Goal: Contribute content: Add original content to the website for others to see

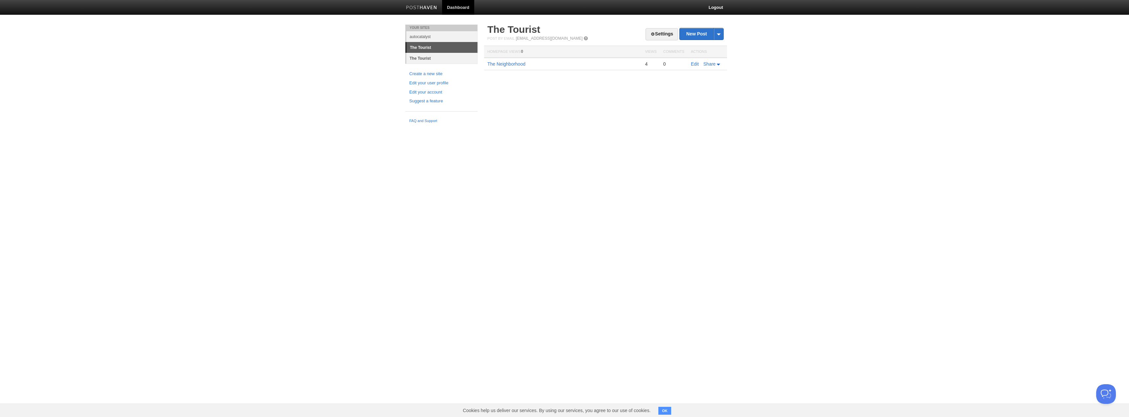
click at [424, 56] on link "The Tourist" at bounding box center [441, 58] width 71 height 11
click at [502, 64] on link "[DATE]" at bounding box center [494, 63] width 14 height 5
click at [699, 33] on link "New Post" at bounding box center [702, 33] width 44 height 11
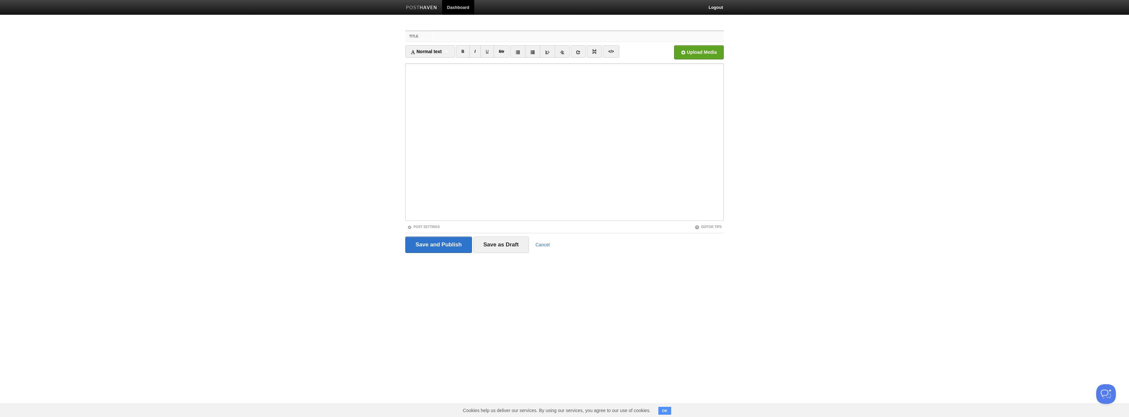
click at [444, 36] on input "Title" at bounding box center [578, 36] width 292 height 11
type input "It's that time of year"
click at [447, 246] on input "Save and Publish" at bounding box center [438, 245] width 67 height 16
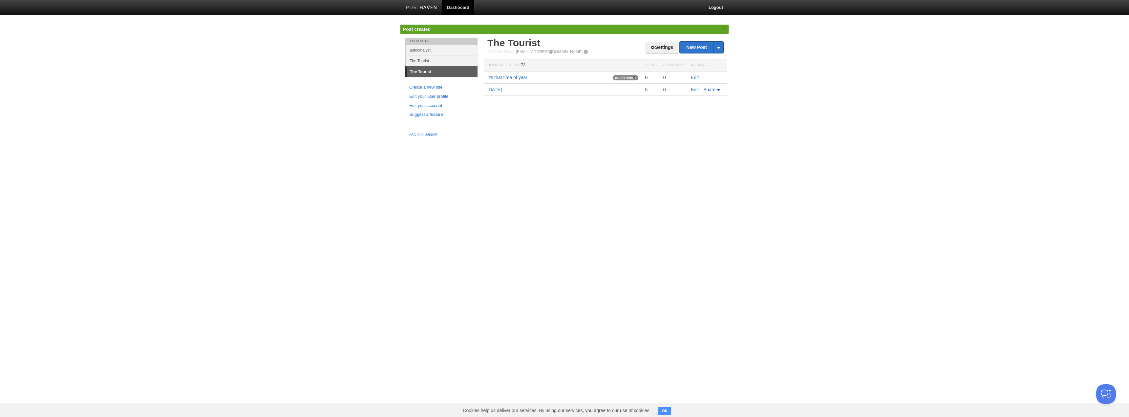
click at [719, 88] on link "Share" at bounding box center [712, 89] width 18 height 5
click at [695, 88] on link "Edit" at bounding box center [695, 89] width 8 height 5
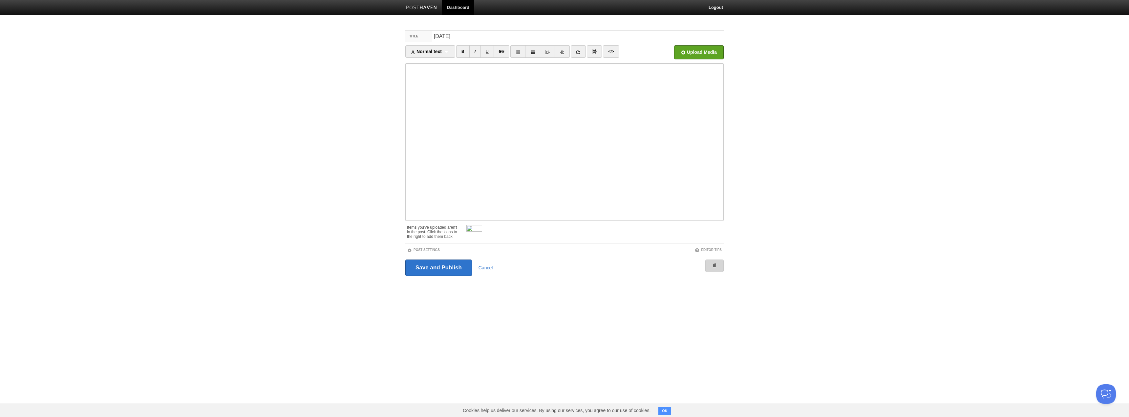
click at [717, 264] on span at bounding box center [714, 265] width 5 height 5
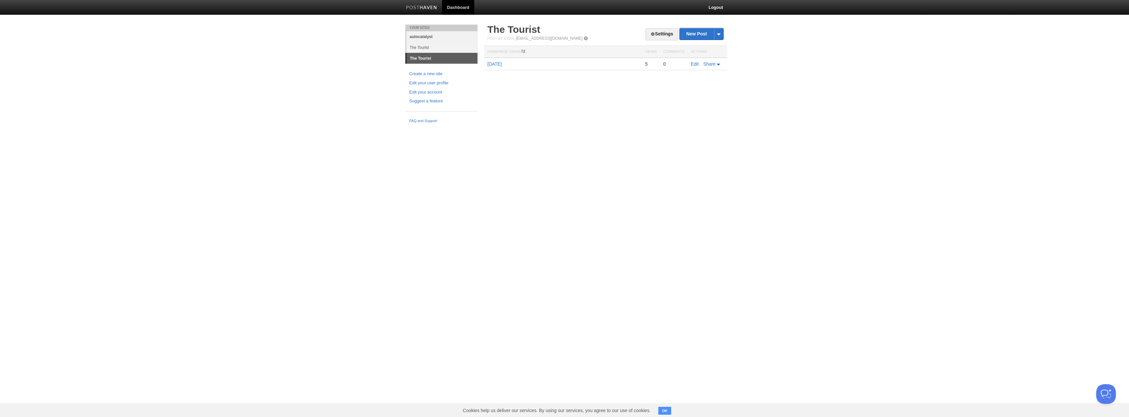
click at [426, 36] on link "autocatalyst" at bounding box center [441, 36] width 71 height 11
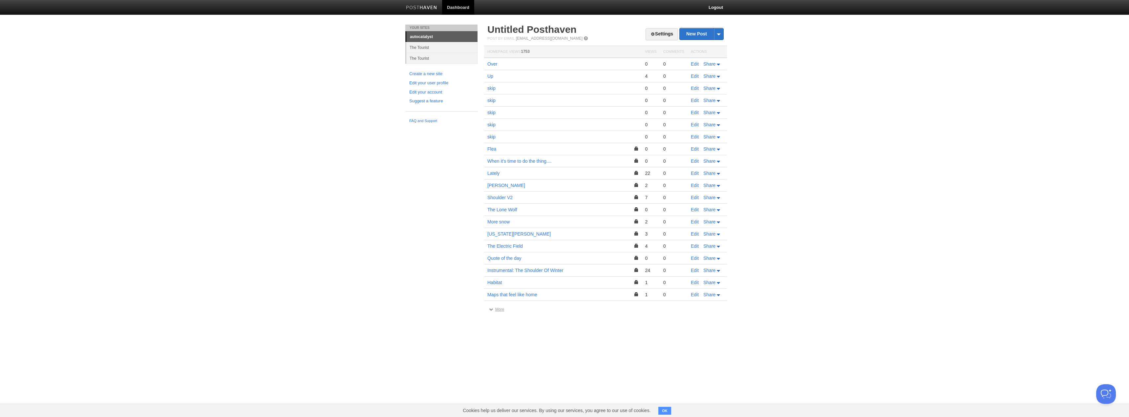
click at [492, 310] on span at bounding box center [491, 309] width 5 height 5
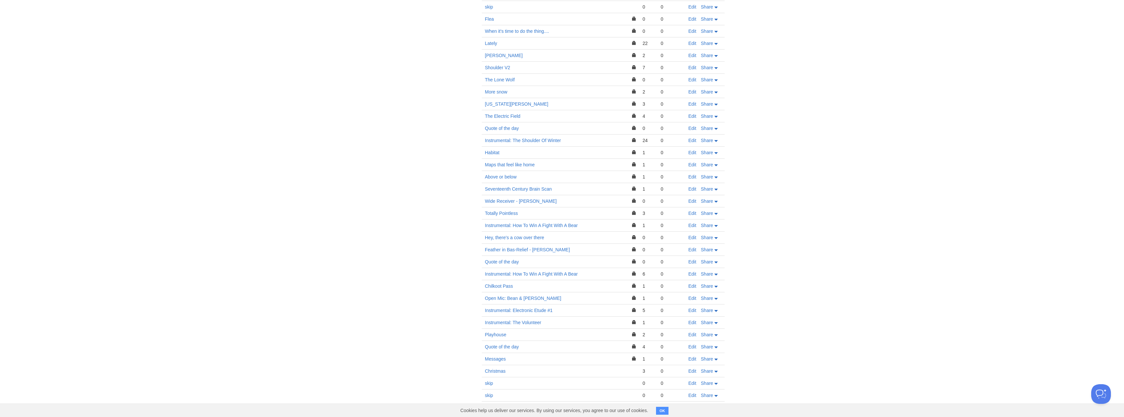
scroll to position [151, 0]
click at [545, 203] on link "Instrumental: How To Win A Fight With A Bear" at bounding box center [531, 204] width 93 height 5
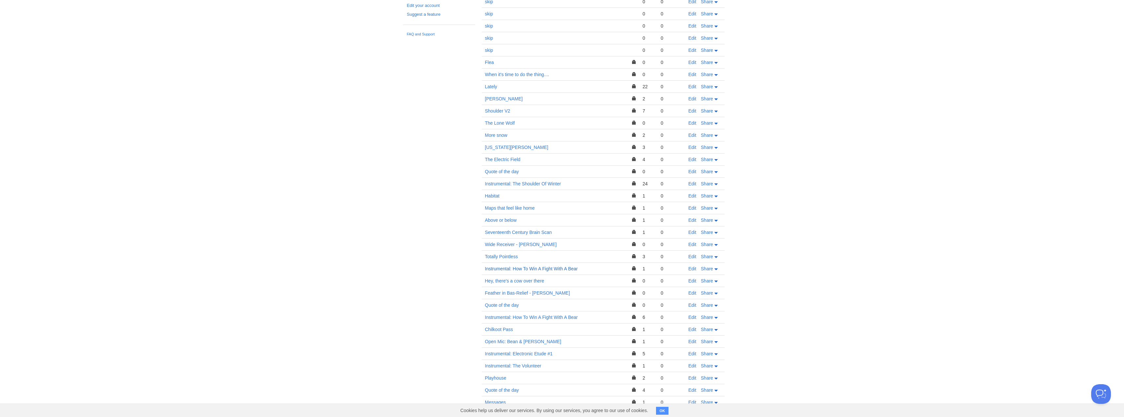
scroll to position [0, 0]
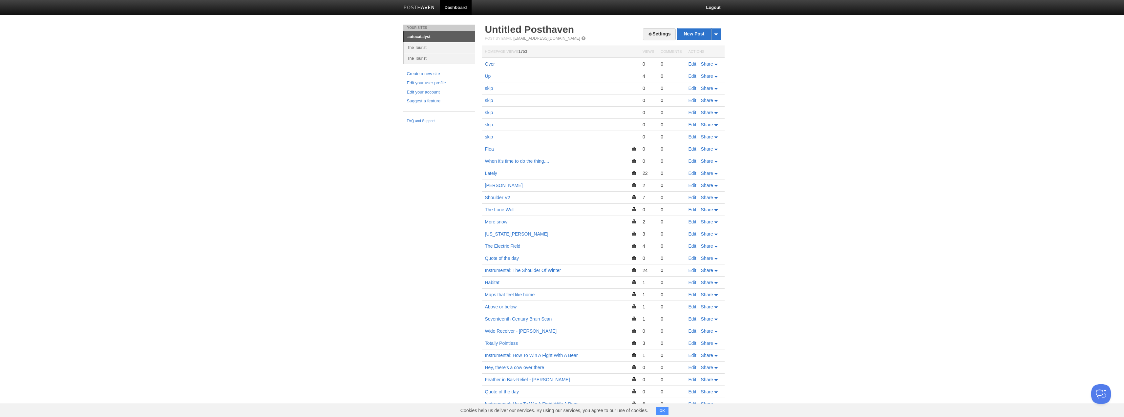
click at [490, 62] on link "Over" at bounding box center [490, 63] width 10 height 5
click at [531, 161] on link "When it's time to do the thing...." at bounding box center [517, 161] width 64 height 5
click at [493, 172] on link "Lately" at bounding box center [491, 173] width 12 height 5
click at [506, 247] on link "The Electric Field" at bounding box center [502, 246] width 35 height 5
click at [498, 269] on link "Instrumental: The Shoulder Of Winter" at bounding box center [523, 270] width 76 height 5
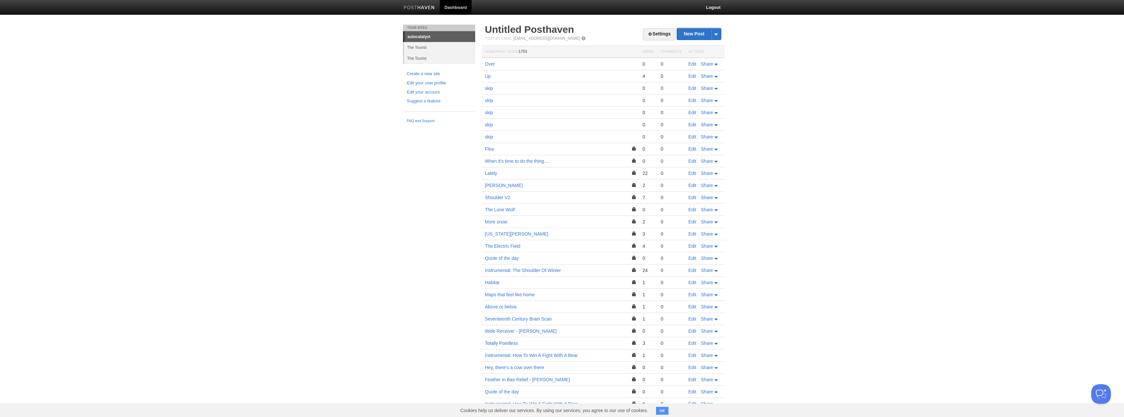
click at [509, 344] on link "Totally Pointless" at bounding box center [501, 343] width 33 height 5
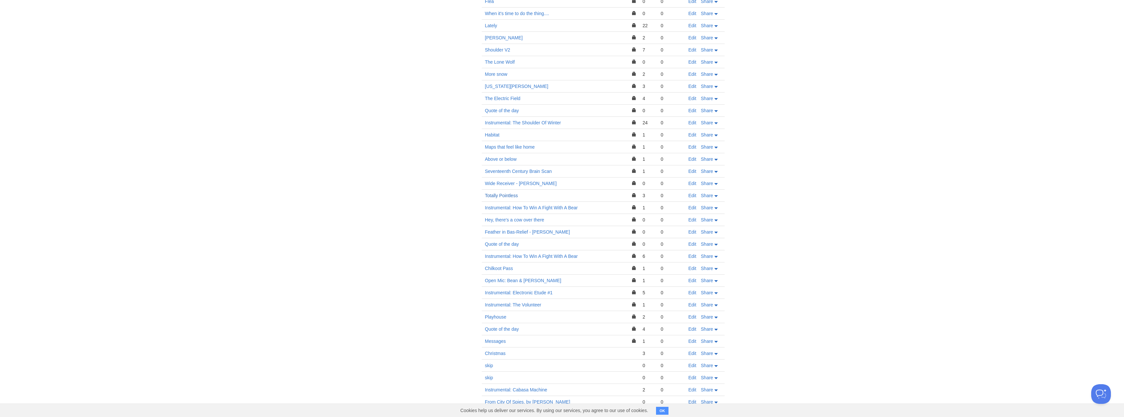
scroll to position [164, 0]
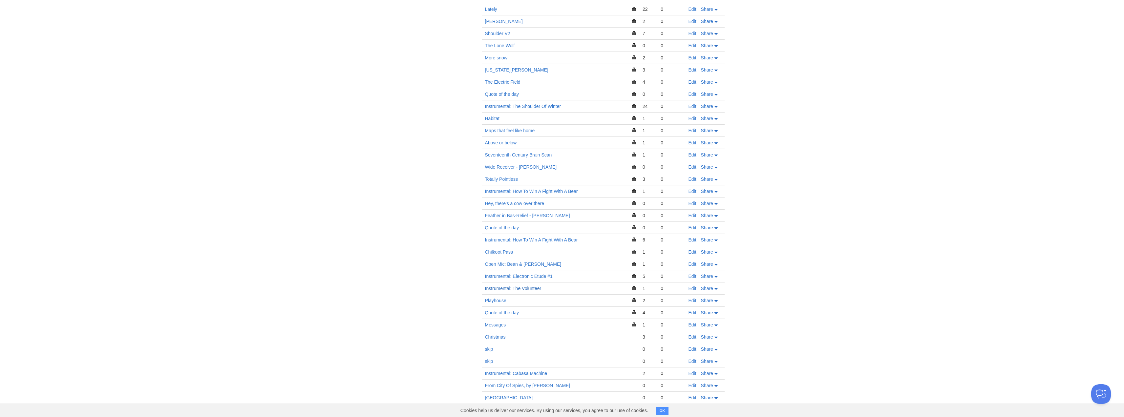
click at [527, 287] on link "Instrumental: The Volunteer" at bounding box center [513, 288] width 56 height 5
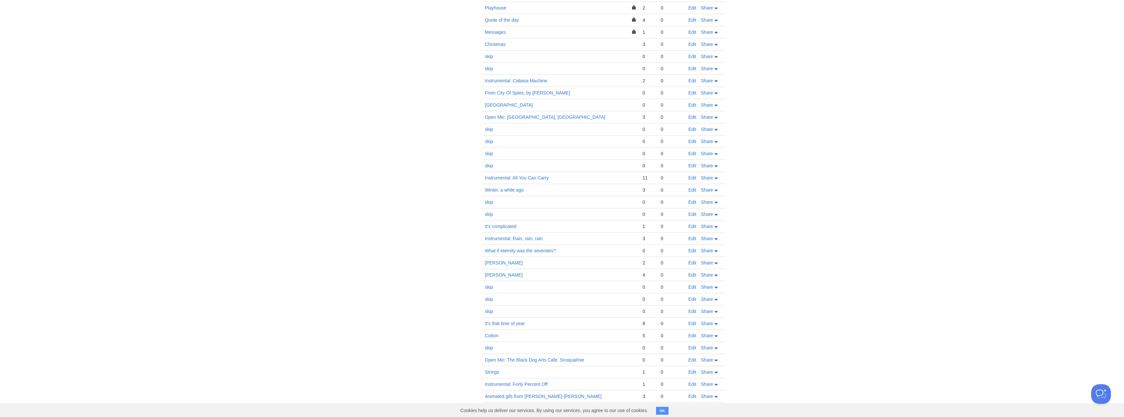
scroll to position [474, 0]
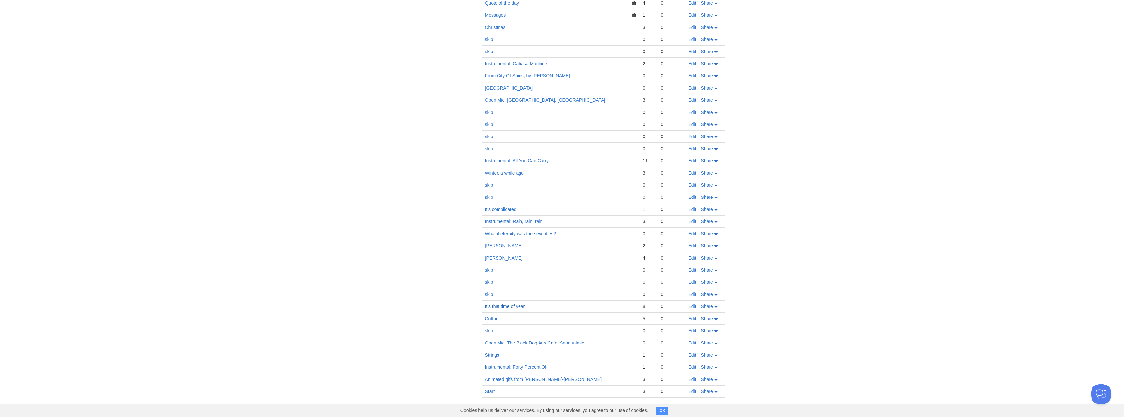
click at [505, 305] on link "It's that time of year" at bounding box center [505, 306] width 40 height 5
